Goal: Information Seeking & Learning: Learn about a topic

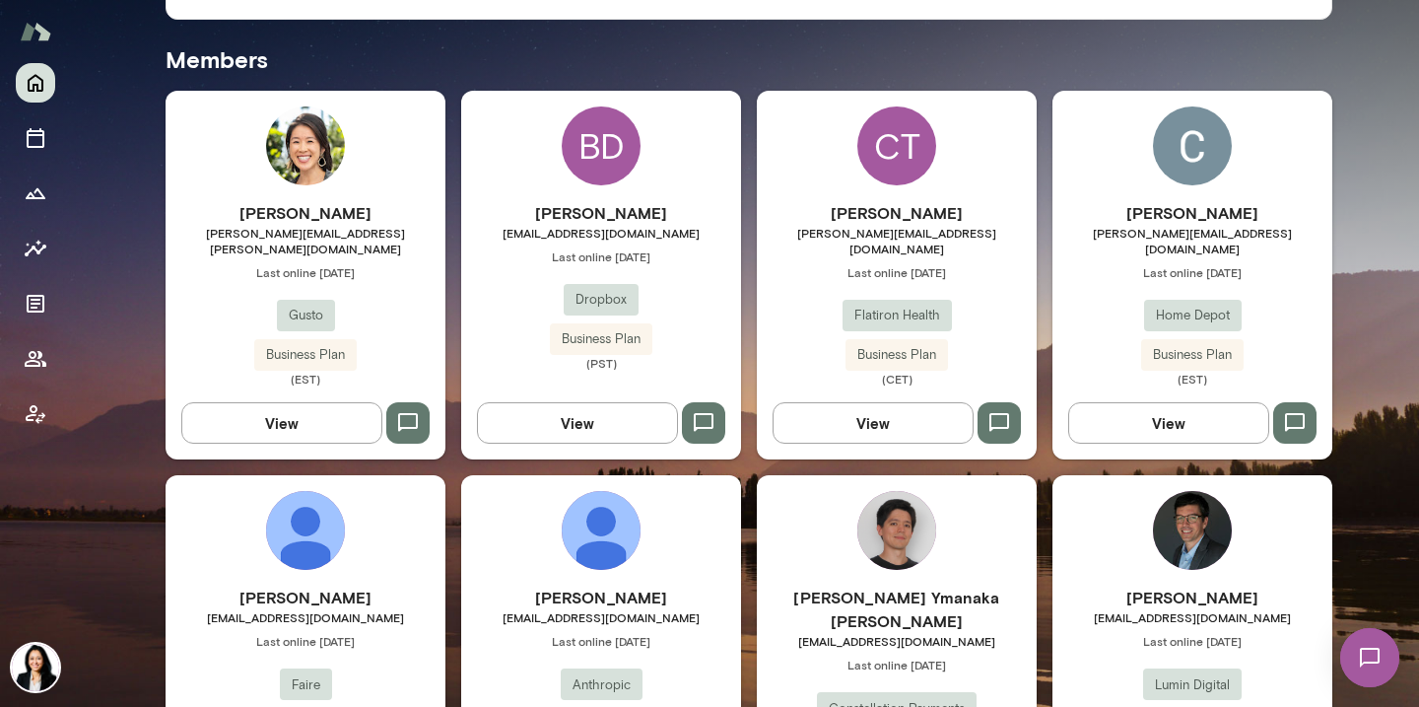
scroll to position [526, 0]
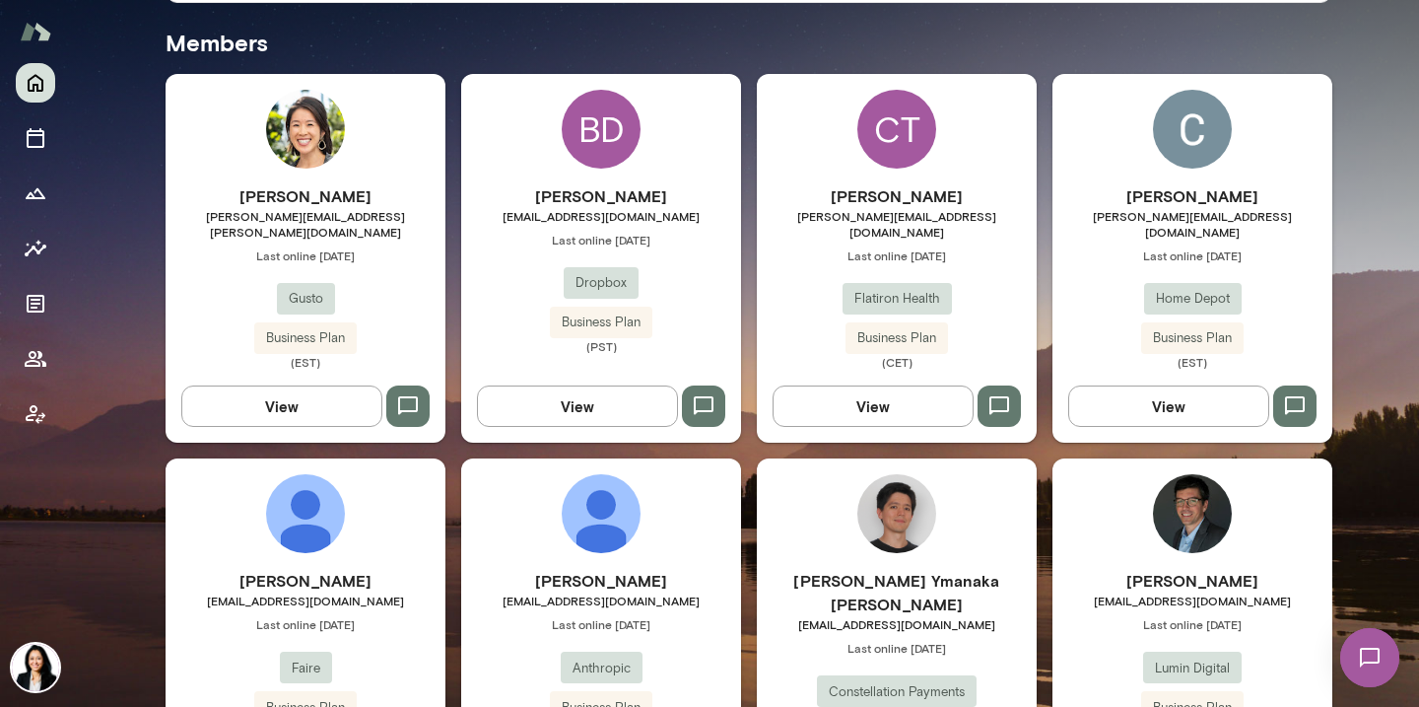
click at [1198, 222] on span "[PERSON_NAME][EMAIL_ADDRESS][DOMAIN_NAME]" at bounding box center [1193, 224] width 280 height 32
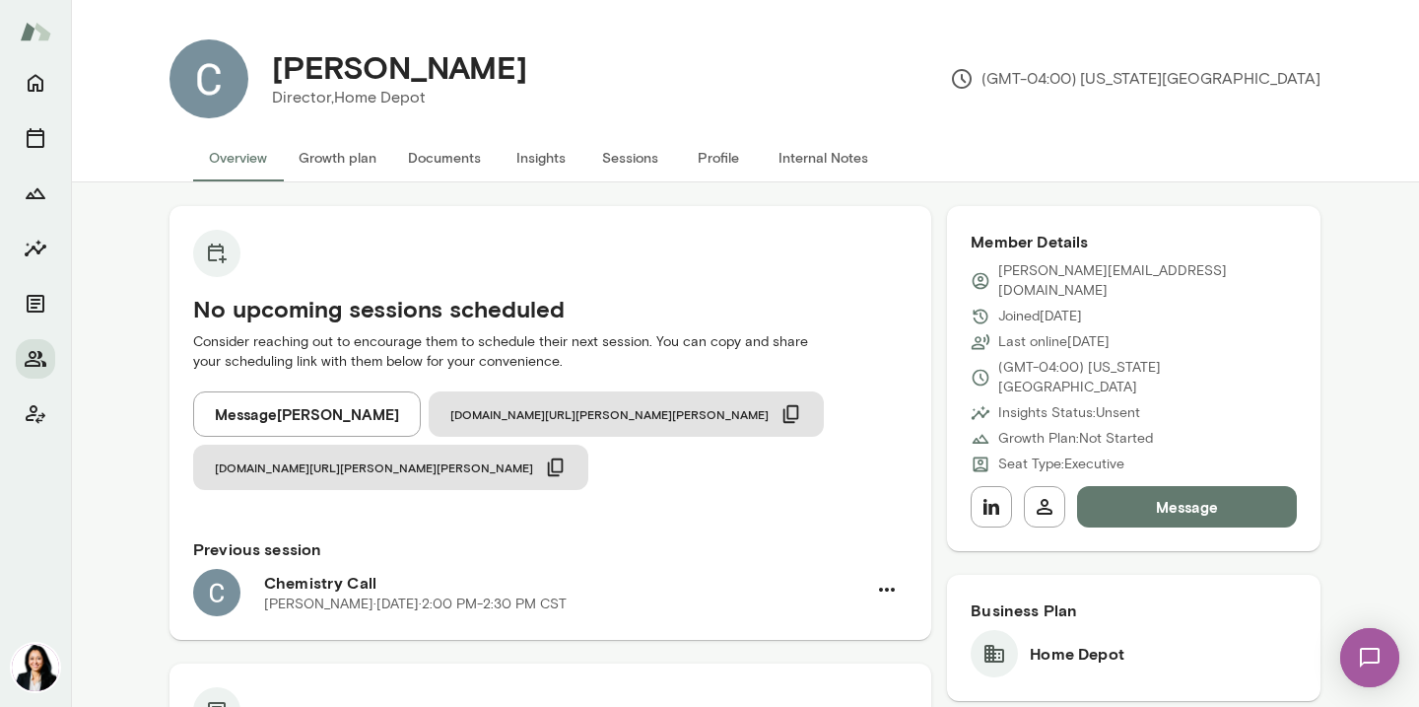
click at [1216, 486] on button "Message" at bounding box center [1187, 506] width 220 height 41
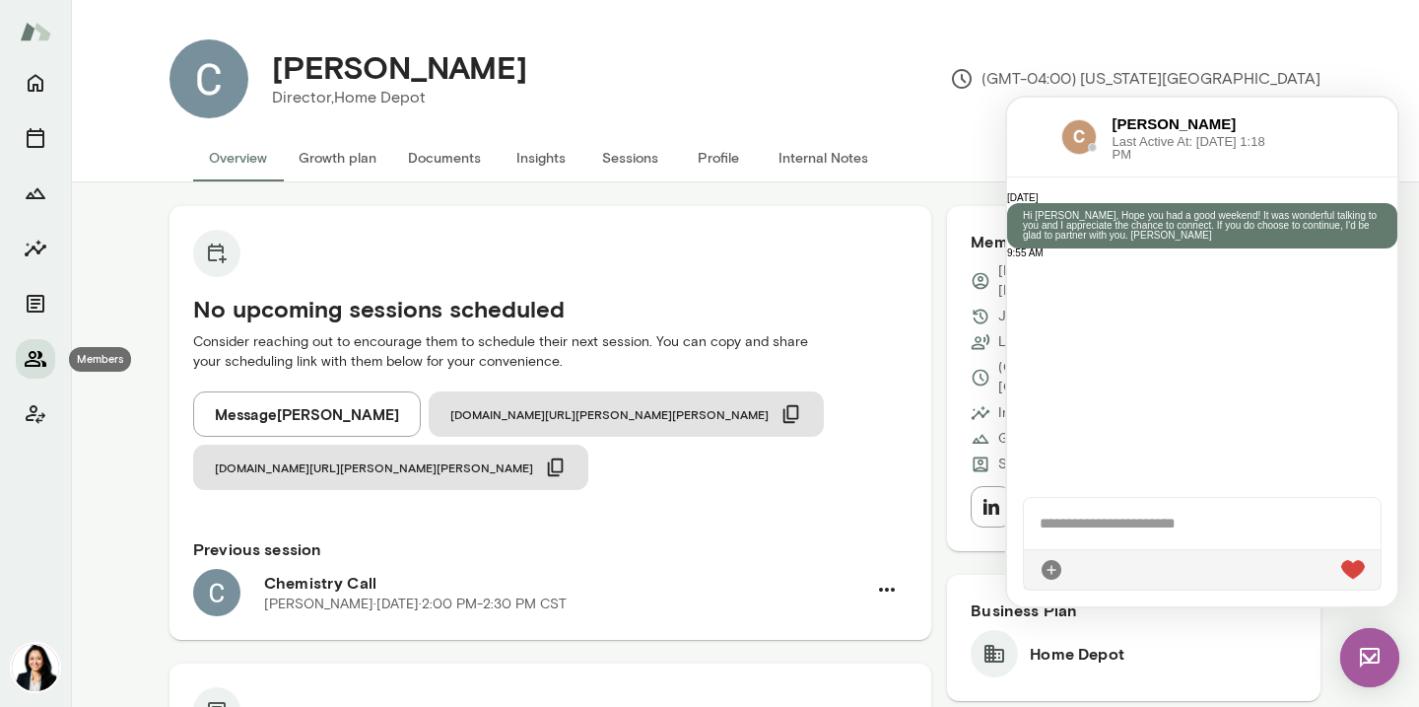
click at [42, 359] on icon "Members" at bounding box center [36, 359] width 24 height 24
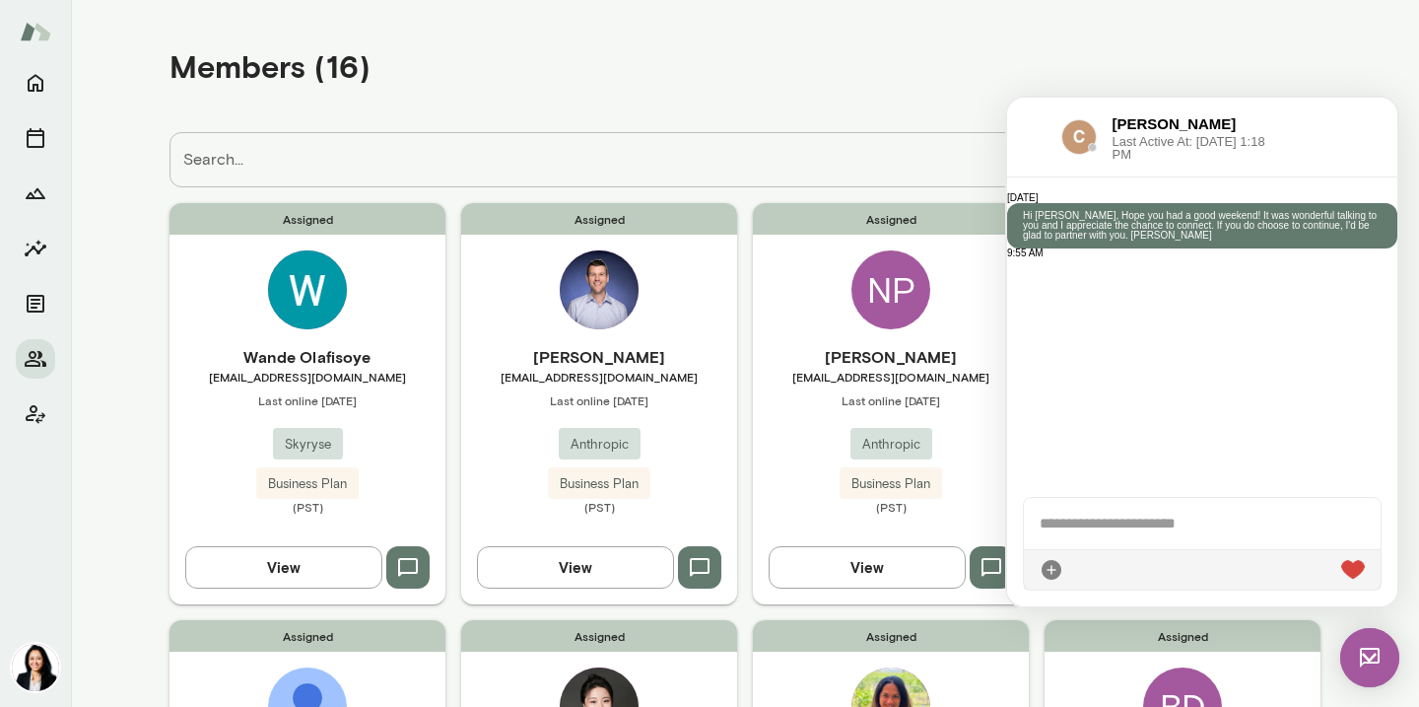
click at [1381, 650] on img at bounding box center [1369, 657] width 59 height 59
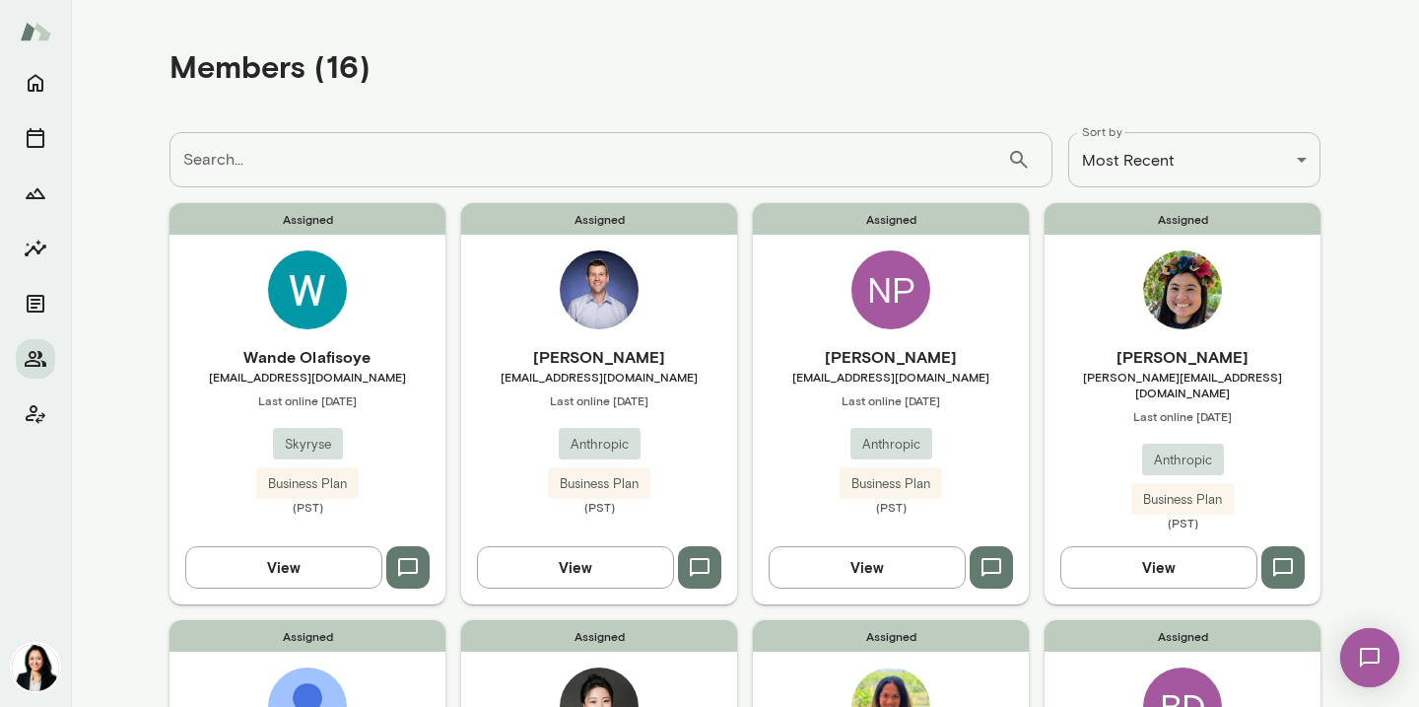
click at [589, 374] on span "[EMAIL_ADDRESS][DOMAIN_NAME]" at bounding box center [599, 377] width 276 height 16
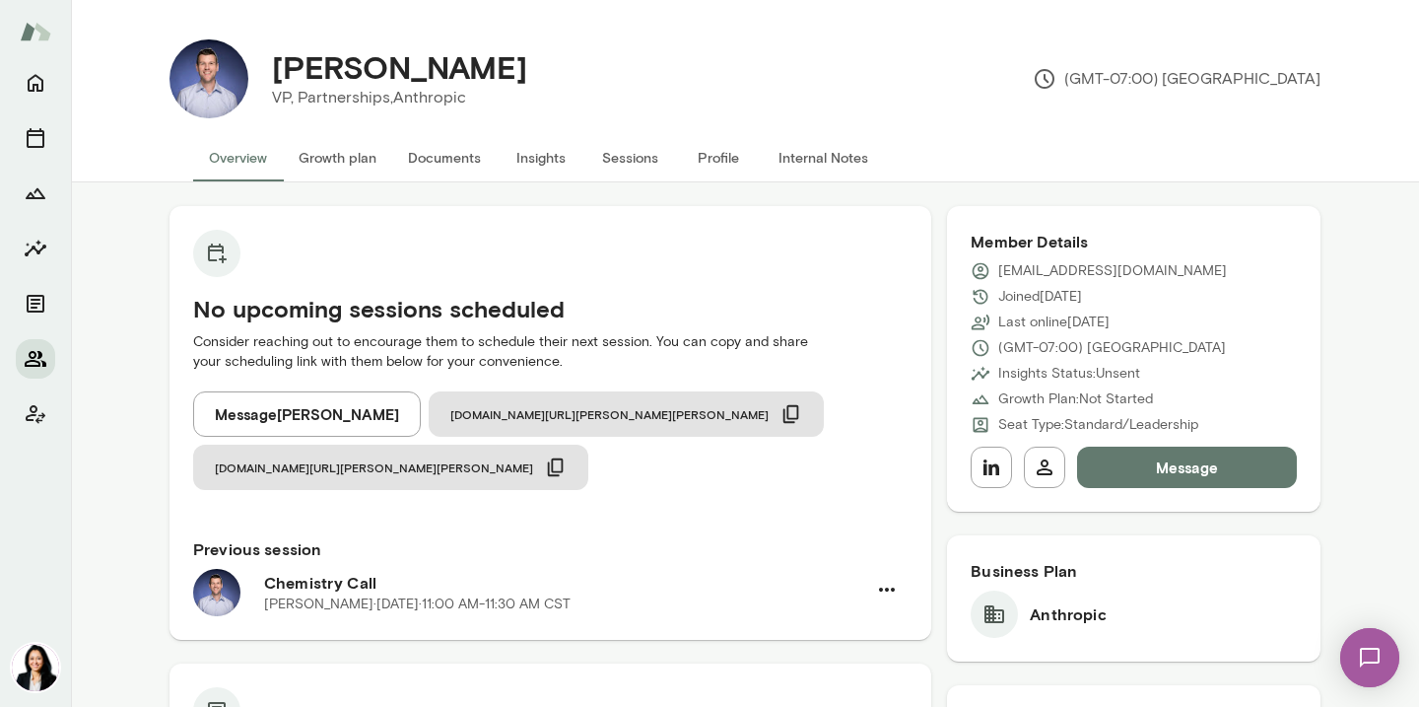
click at [39, 356] on icon "Members" at bounding box center [36, 359] width 22 height 16
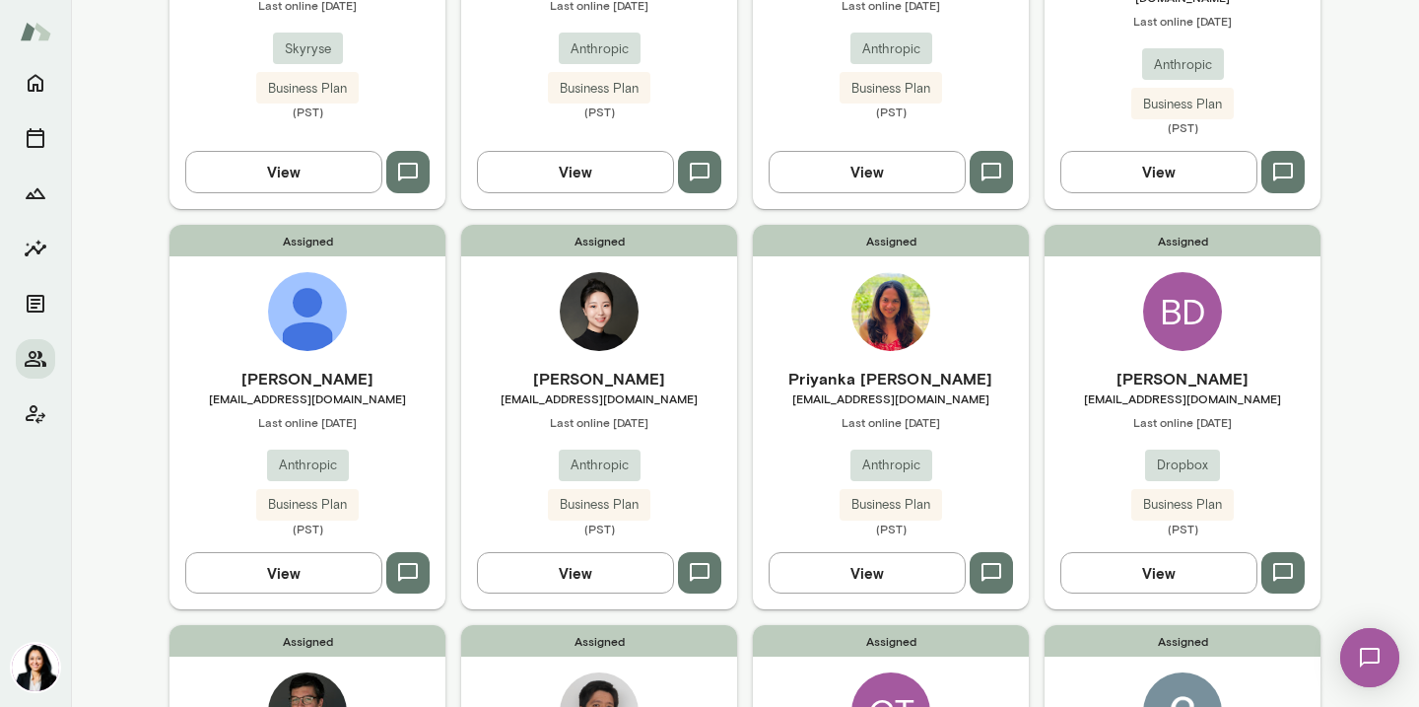
scroll to position [202, 0]
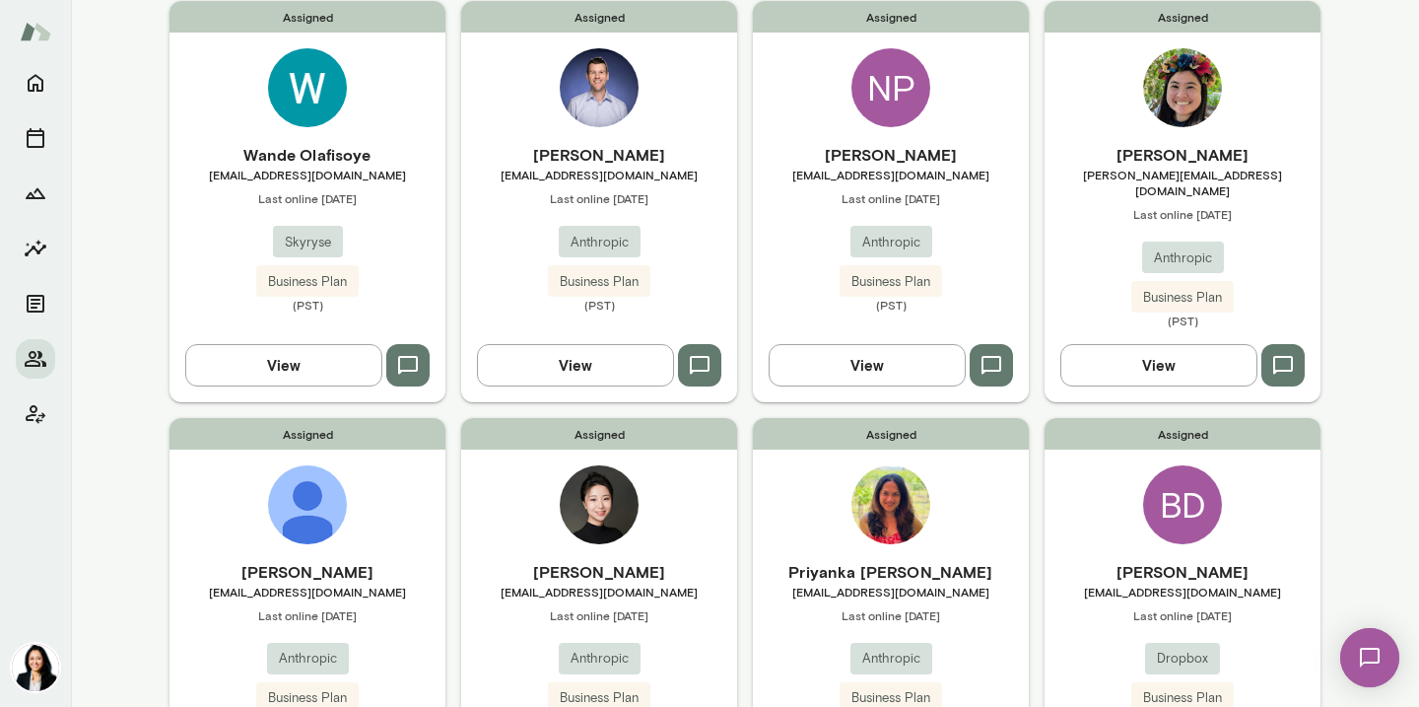
click at [311, 171] on span "[EMAIL_ADDRESS][DOMAIN_NAME]" at bounding box center [308, 175] width 276 height 16
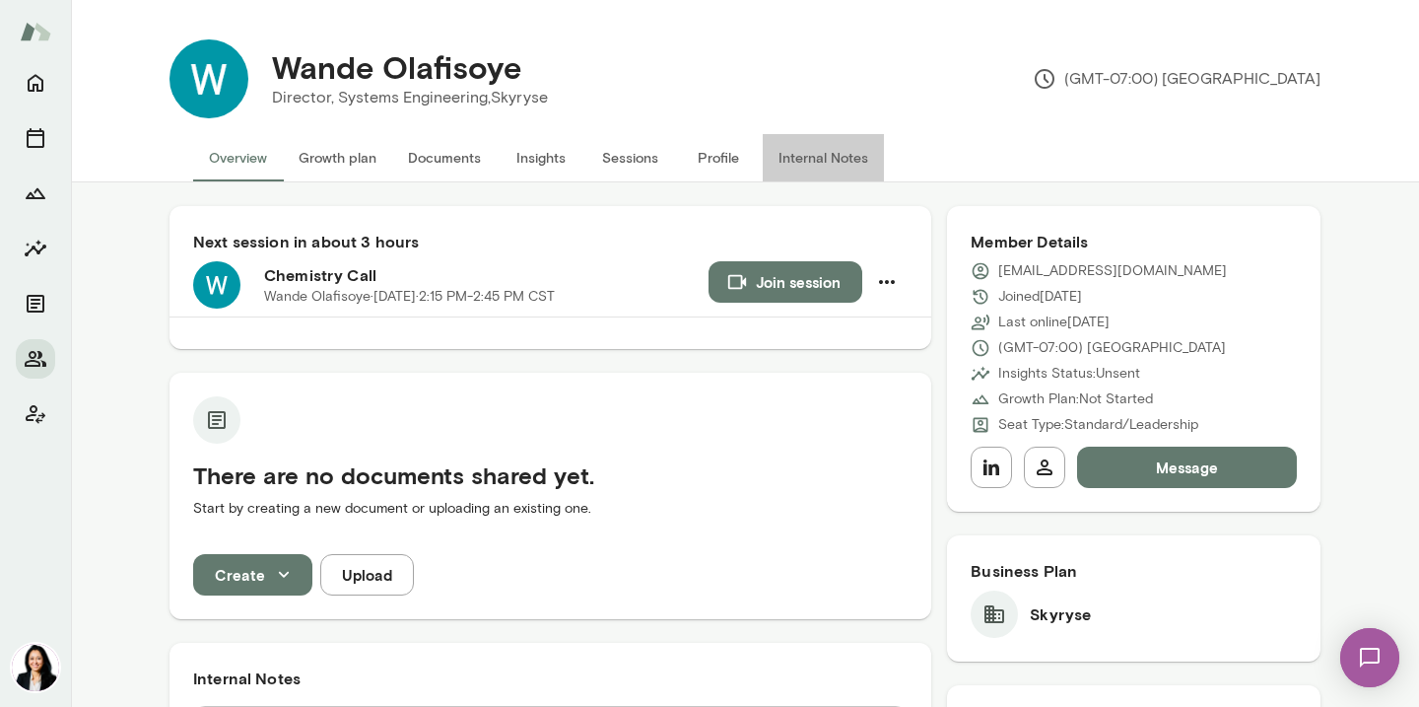
click at [803, 146] on button "Internal Notes" at bounding box center [823, 157] width 121 height 47
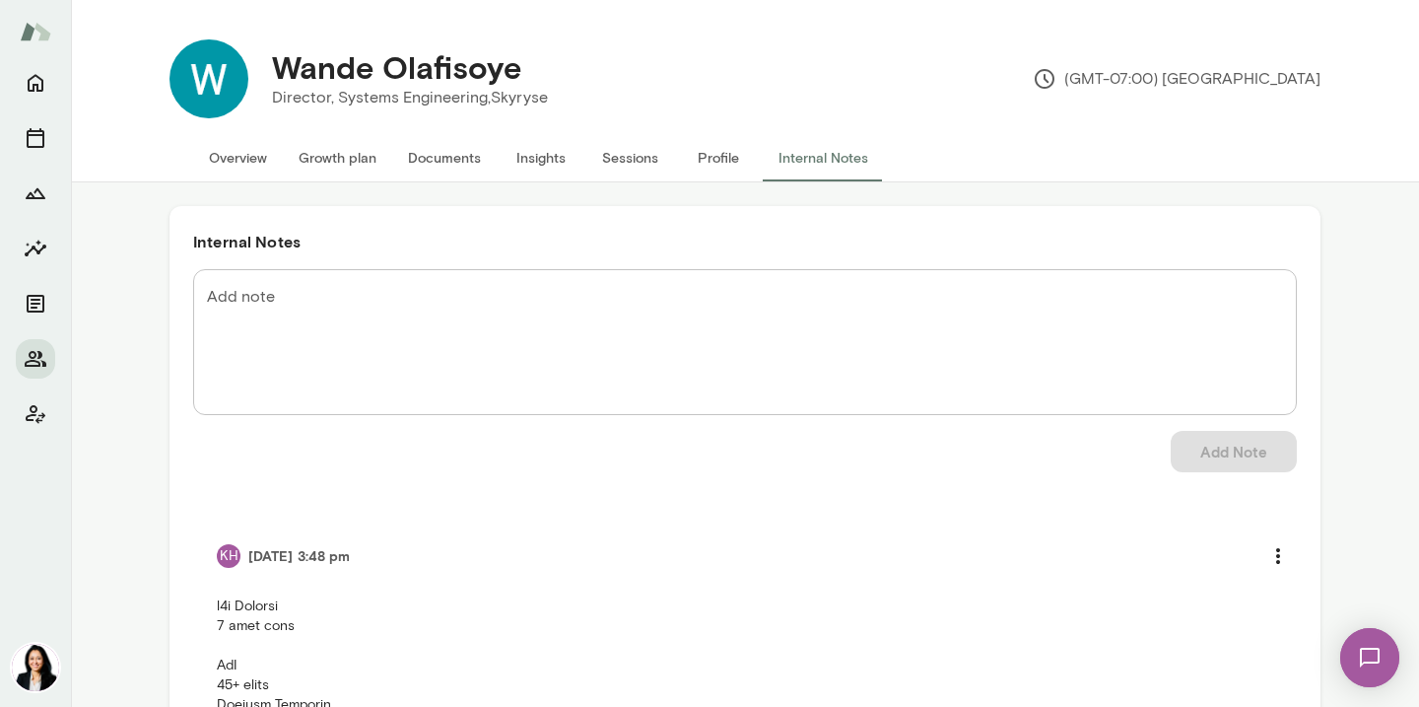
click at [714, 148] on button "Profile" at bounding box center [718, 157] width 89 height 47
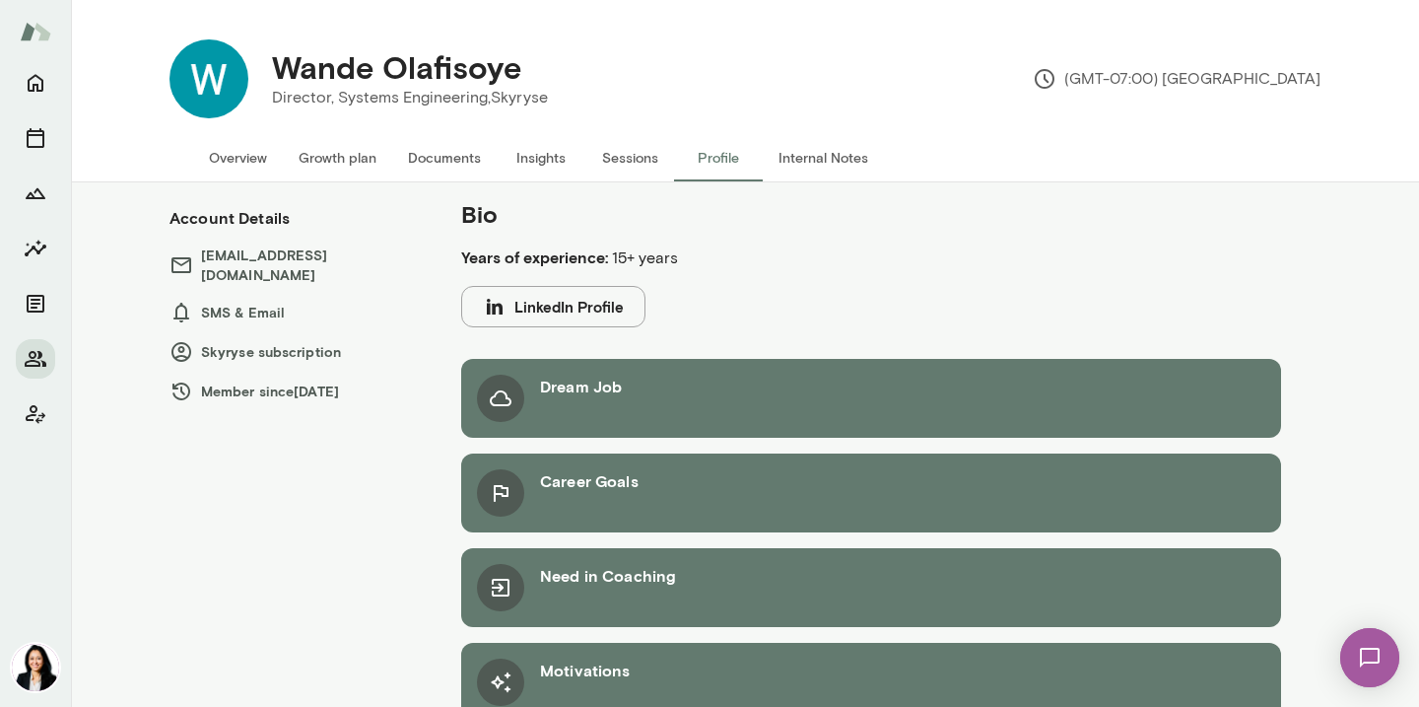
click at [254, 153] on button "Overview" at bounding box center [238, 157] width 90 height 47
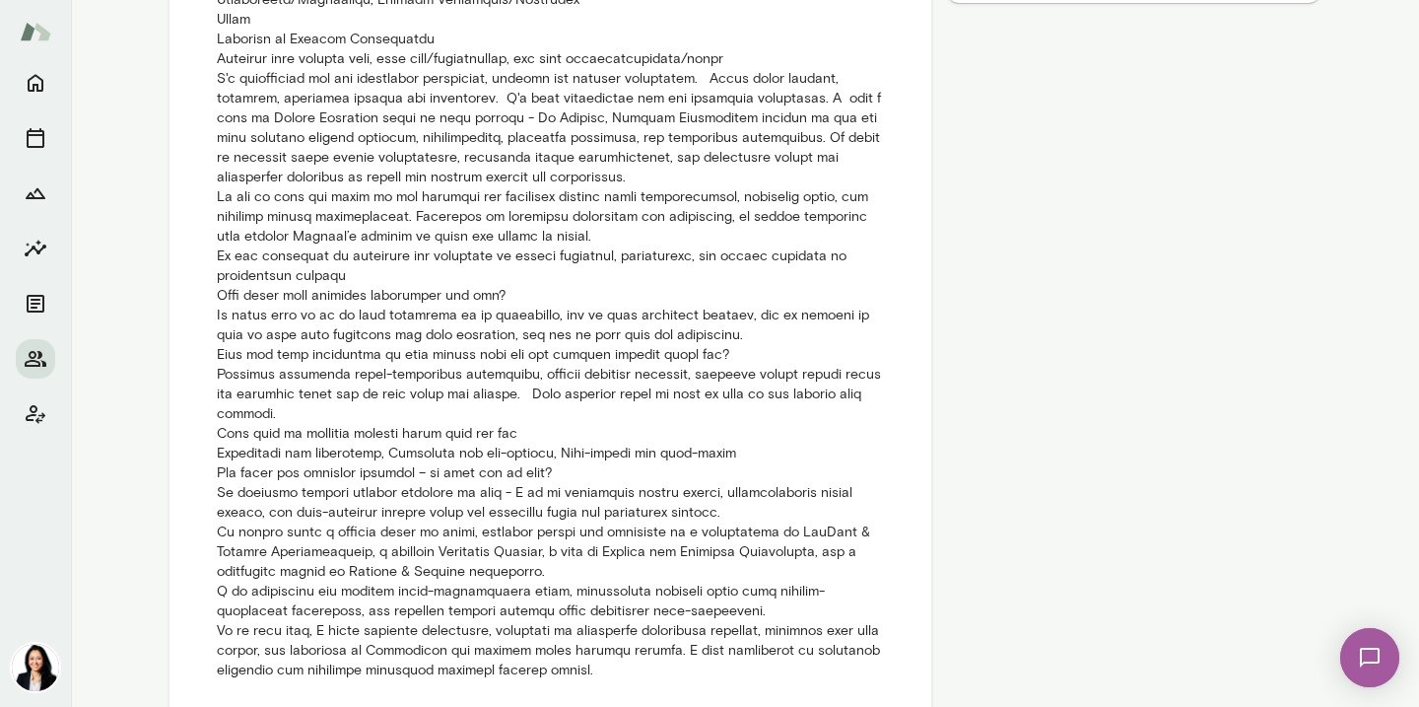
scroll to position [1171, 0]
